Goal: Transaction & Acquisition: Book appointment/travel/reservation

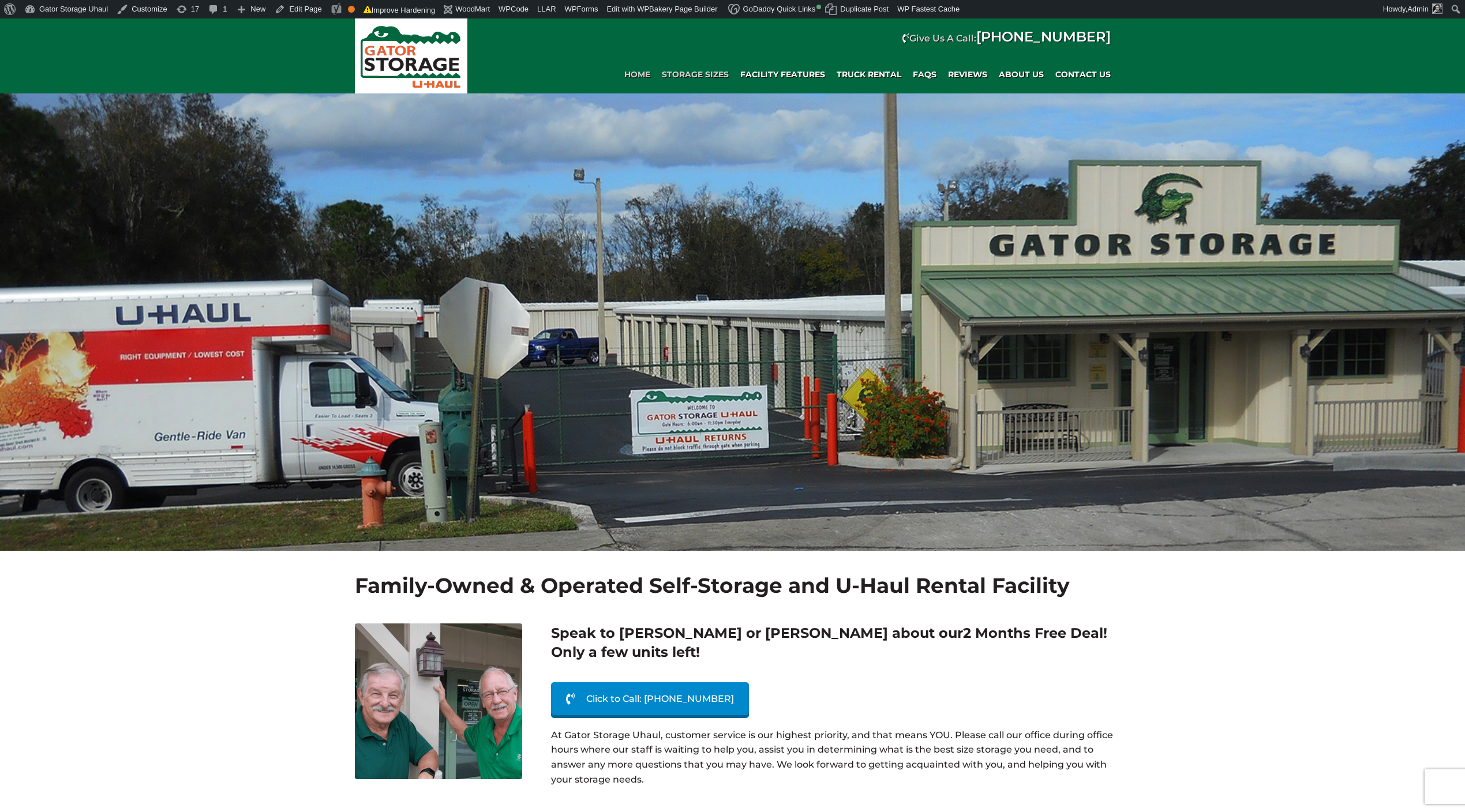
click at [695, 73] on span "Storage Sizes" at bounding box center [695, 75] width 67 height 10
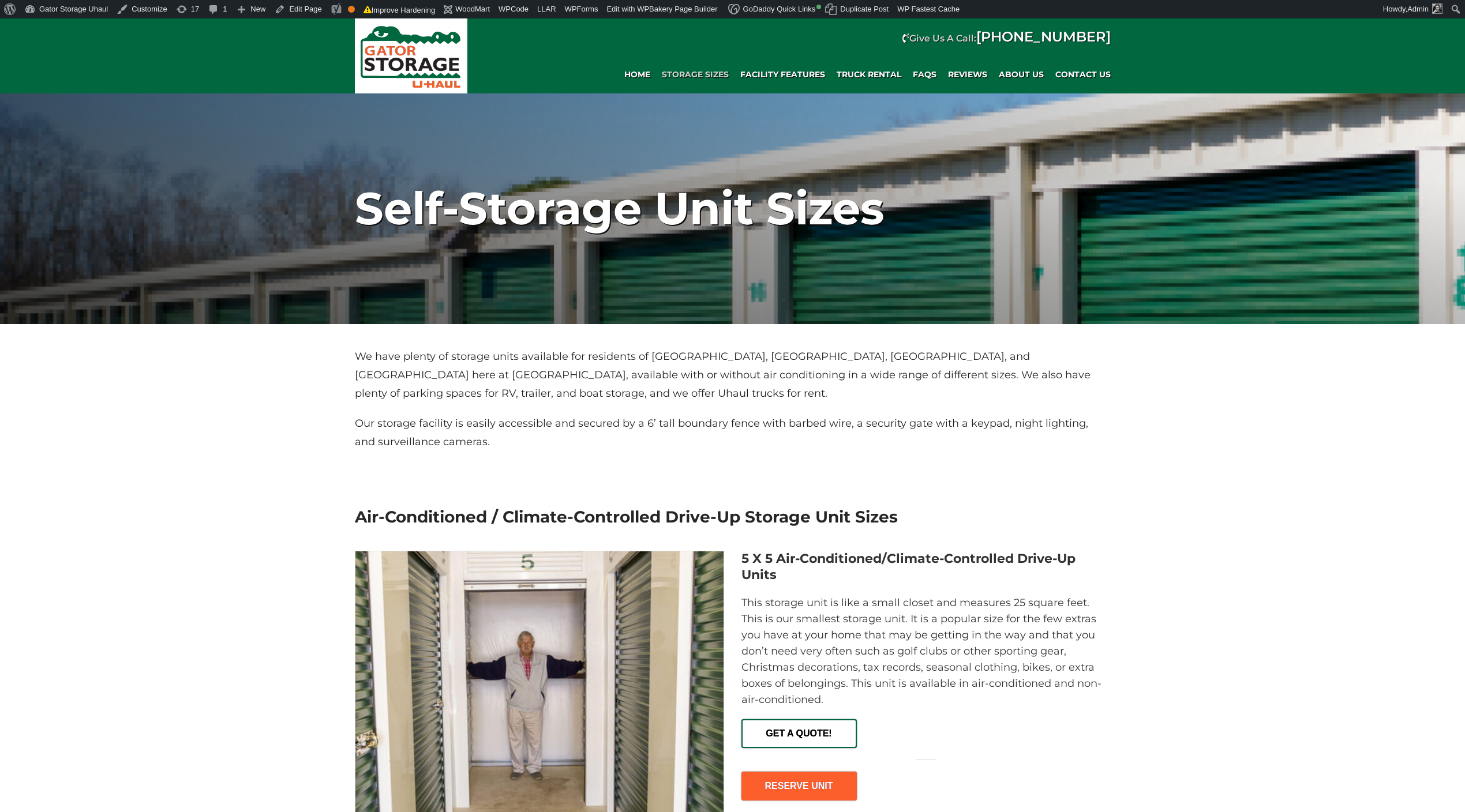
click at [807, 731] on span "GET A QUOTE!" at bounding box center [799, 729] width 113 height 18
click at [787, 790] on link "RESERVE UNIT" at bounding box center [799, 786] width 115 height 29
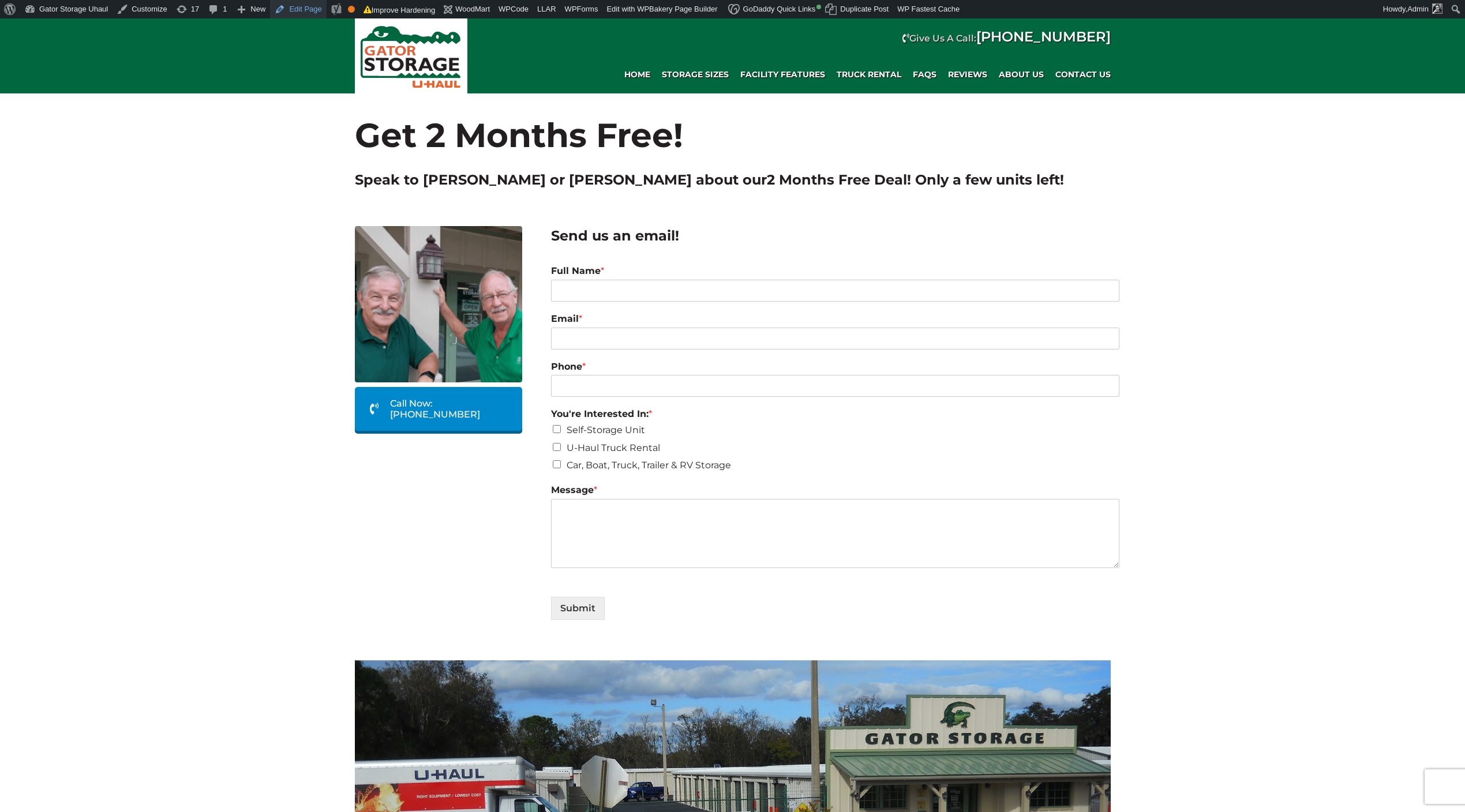
click at [306, 8] on link "Edit Page" at bounding box center [297, 9] width 56 height 19
